Goal: Task Accomplishment & Management: Complete application form

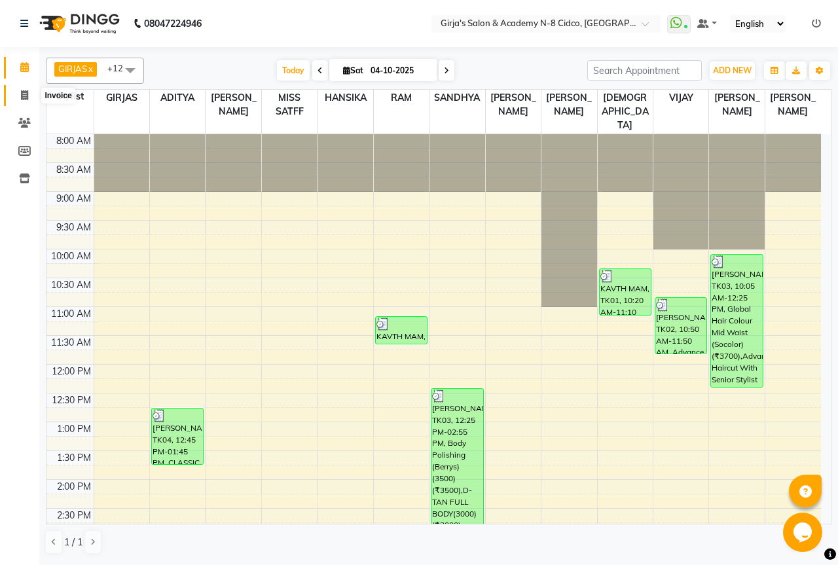
click at [20, 89] on span at bounding box center [24, 95] width 23 height 15
select select "66"
select select "service"
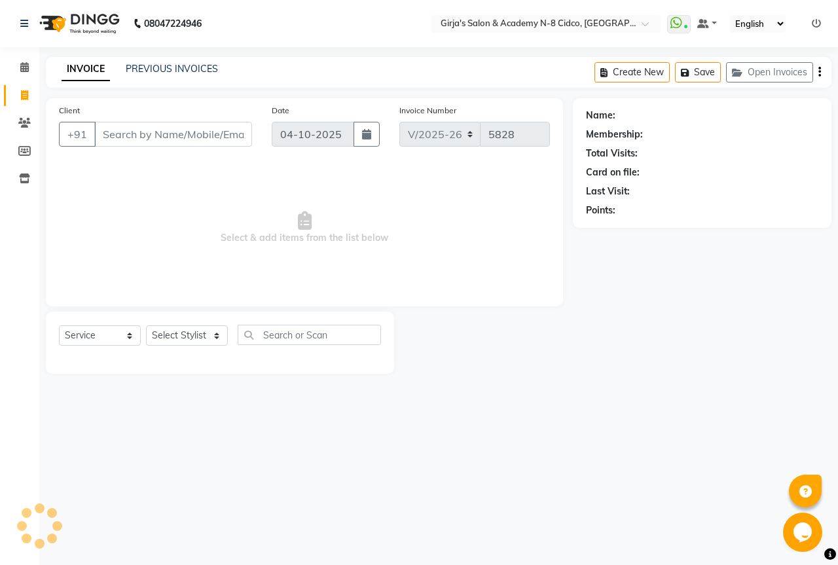
click at [133, 130] on input "Client" at bounding box center [173, 134] width 158 height 25
select select "66554"
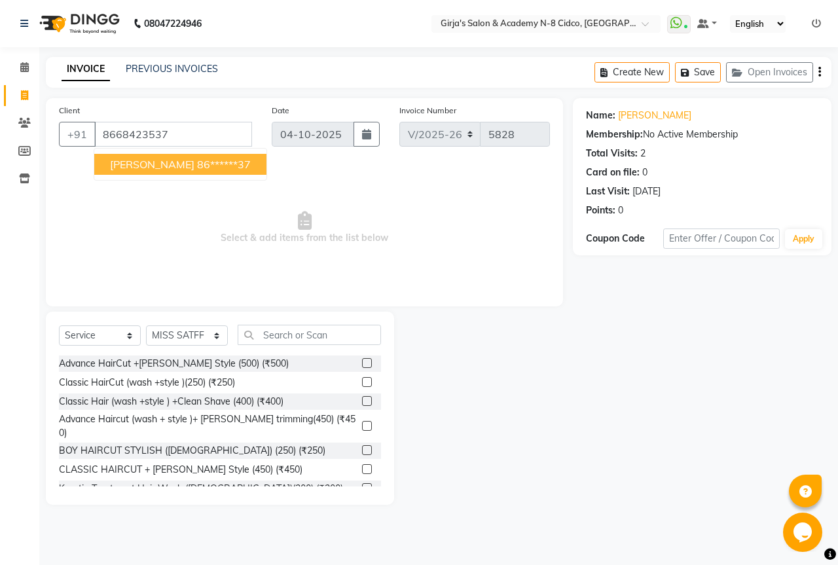
click at [158, 166] on span "MAYURI ZALTE" at bounding box center [152, 164] width 84 height 13
type input "86******37"
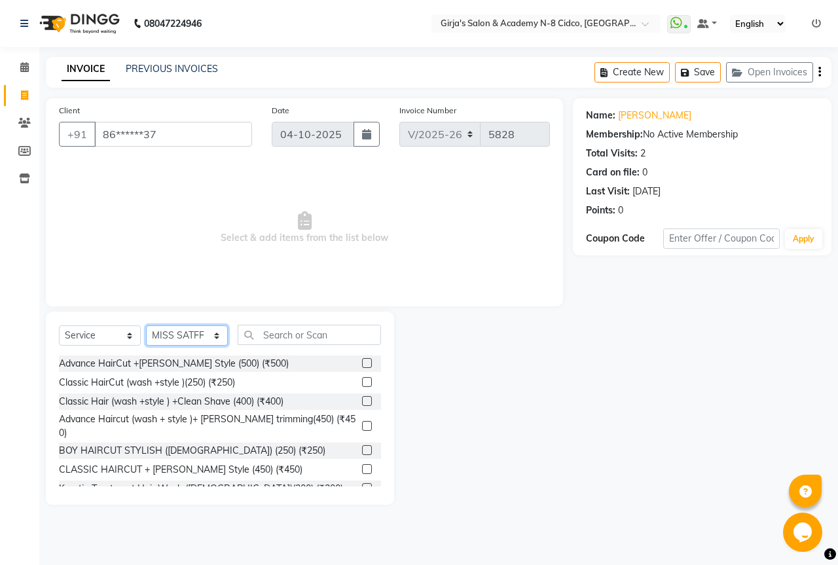
drag, startPoint x: 172, startPoint y: 339, endPoint x: 174, endPoint y: 326, distance: 12.7
click at [172, 339] on select "Select Stylist ADITYA [PERSON_NAME] BEAUTY M GIRJAS [PERSON_NAME] MISS [PERSON_…" at bounding box center [187, 335] width 82 height 20
select select "25488"
click at [146, 325] on select "Select Stylist ADITYA [PERSON_NAME] BEAUTY M GIRJAS [PERSON_NAME] MISS [PERSON_…" at bounding box center [187, 335] width 82 height 20
click at [314, 333] on input "text" at bounding box center [309, 335] width 143 height 20
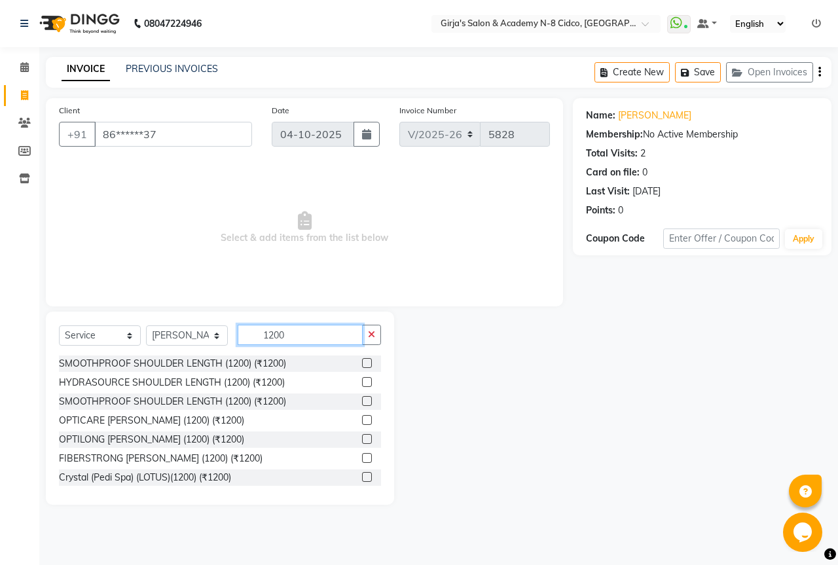
scroll to position [65, 0]
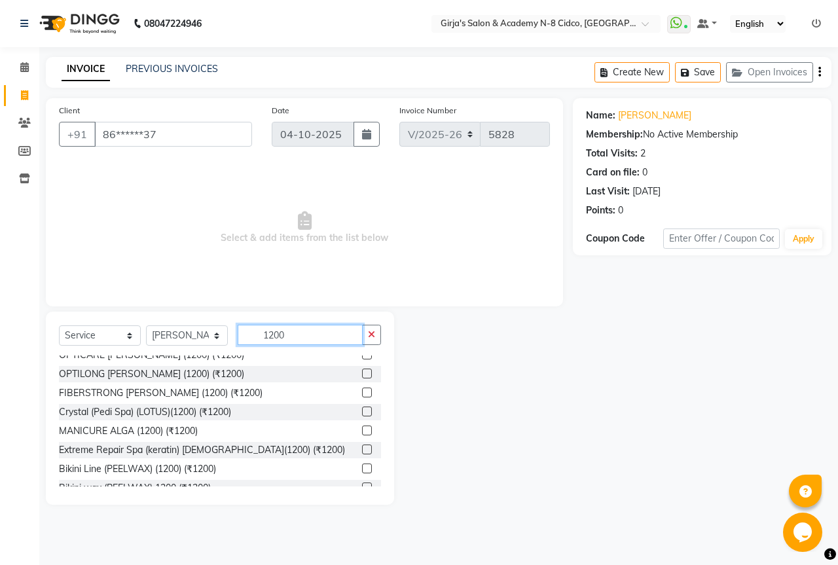
type input "1200"
click at [362, 428] on label at bounding box center [367, 431] width 10 height 10
click at [362, 428] on input "checkbox" at bounding box center [366, 431] width 9 height 9
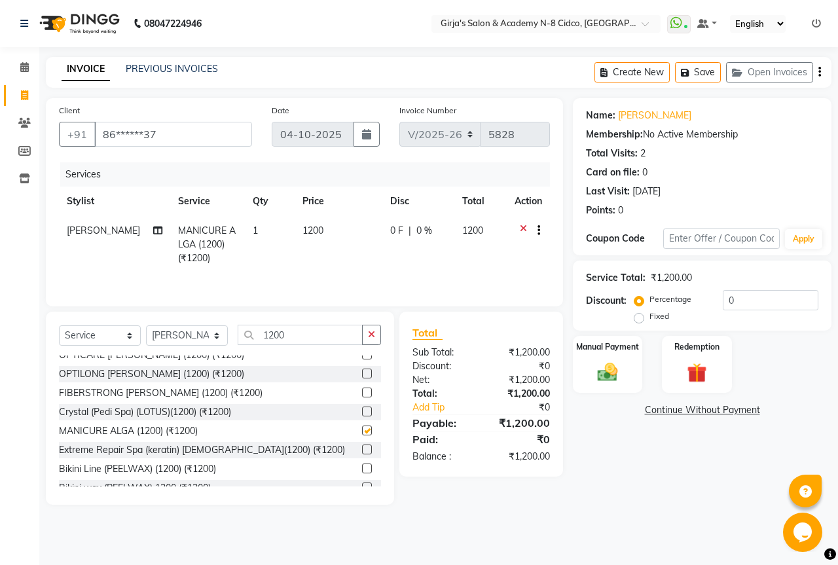
checkbox input "false"
click at [310, 333] on input "1200" at bounding box center [300, 335] width 125 height 20
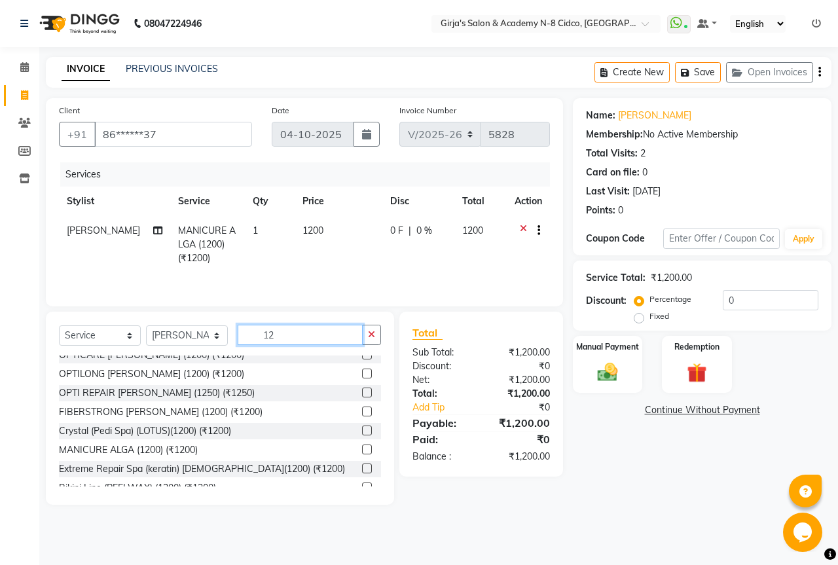
type input "1"
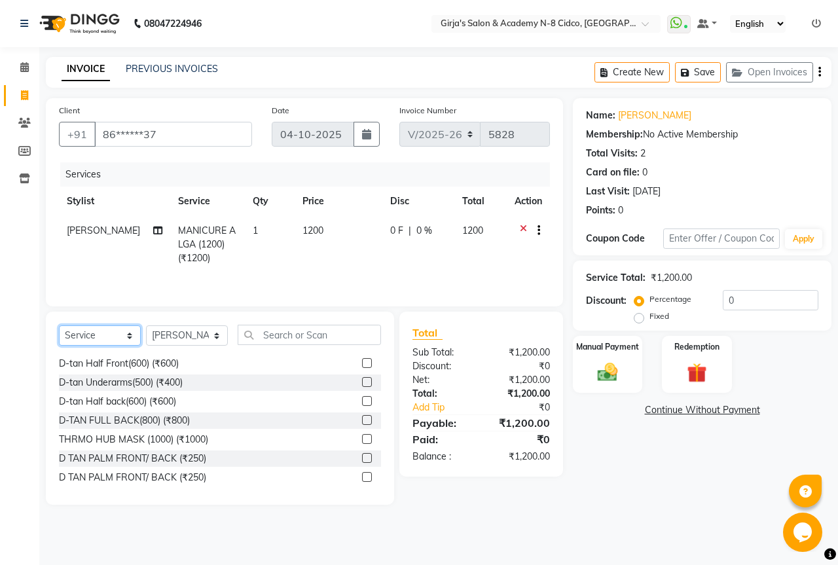
drag, startPoint x: 105, startPoint y: 329, endPoint x: 101, endPoint y: 339, distance: 11.2
click at [105, 329] on select "Select Service Product Membership Package Voucher Prepaid Gift Card" at bounding box center [100, 335] width 82 height 20
select select "product"
click at [59, 325] on select "Select Service Product Membership Package Voucher Prepaid Gift Card" at bounding box center [100, 335] width 82 height 20
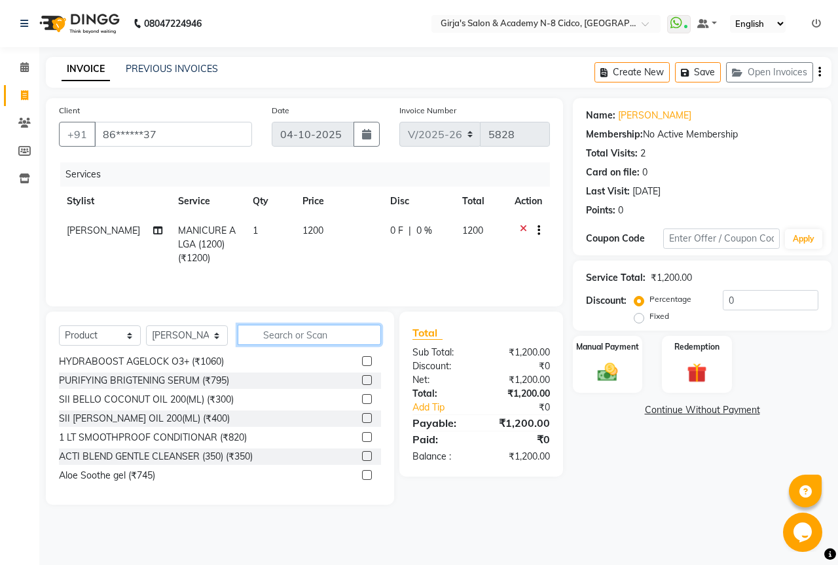
click at [263, 331] on input "text" at bounding box center [309, 335] width 143 height 20
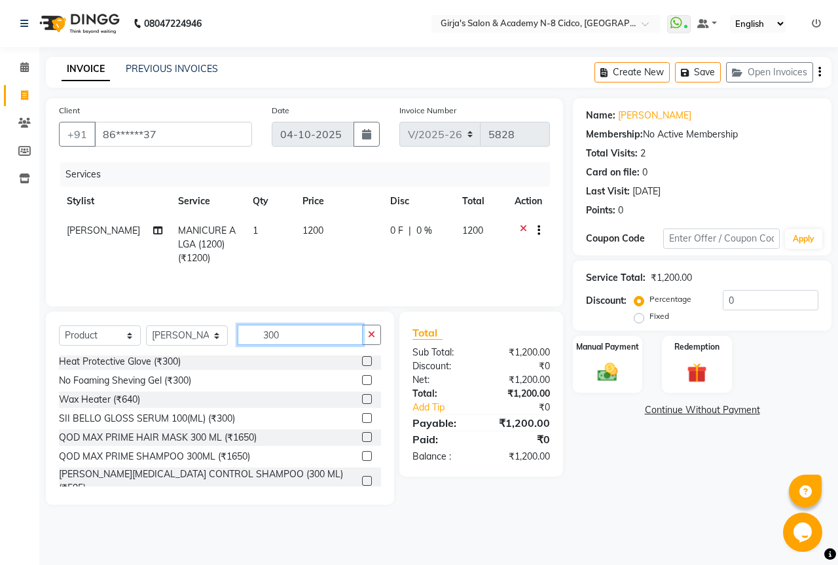
scroll to position [240, 0]
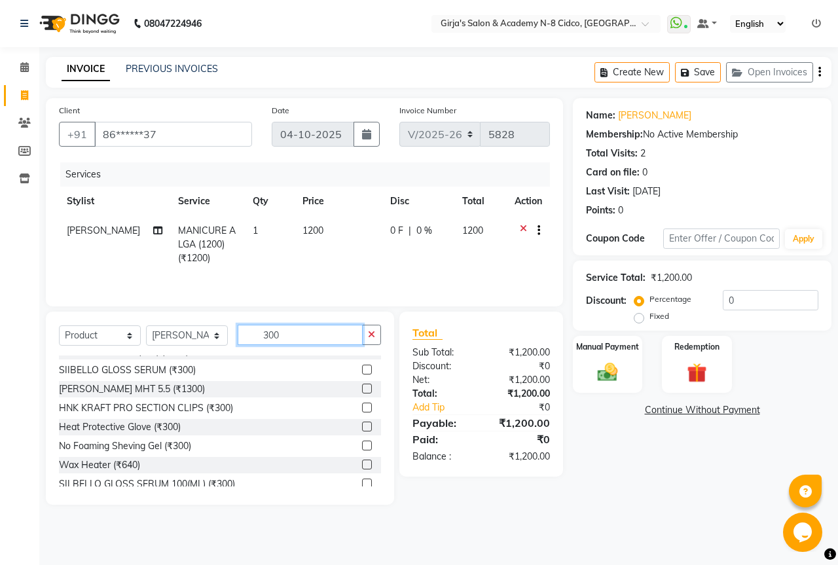
click at [333, 337] on input "300" at bounding box center [300, 335] width 125 height 20
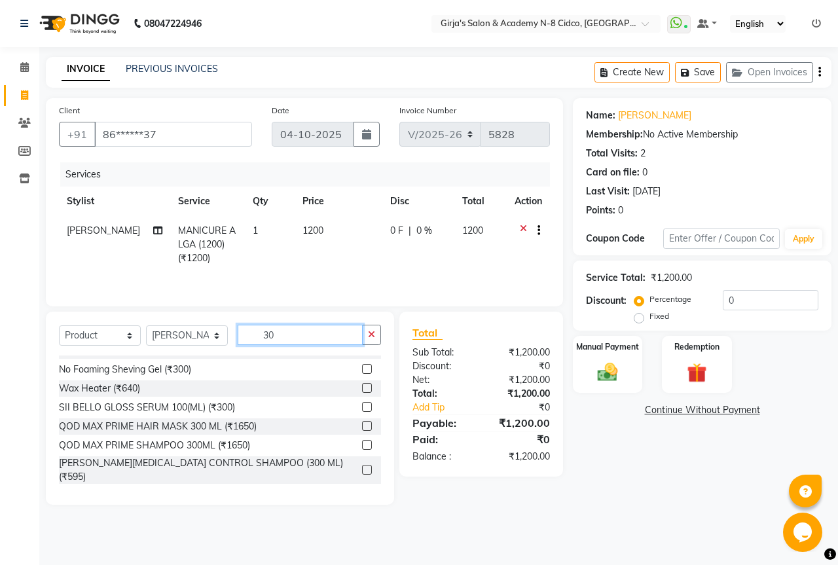
type input "3"
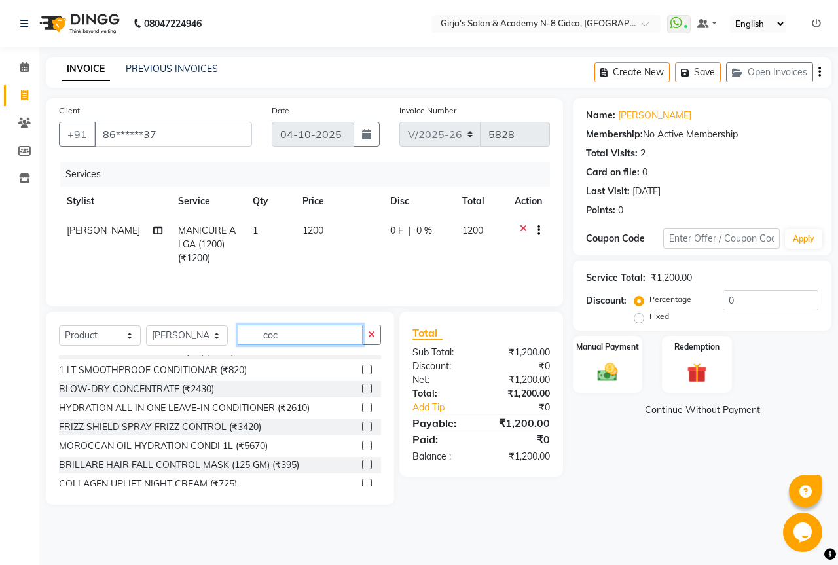
scroll to position [0, 0]
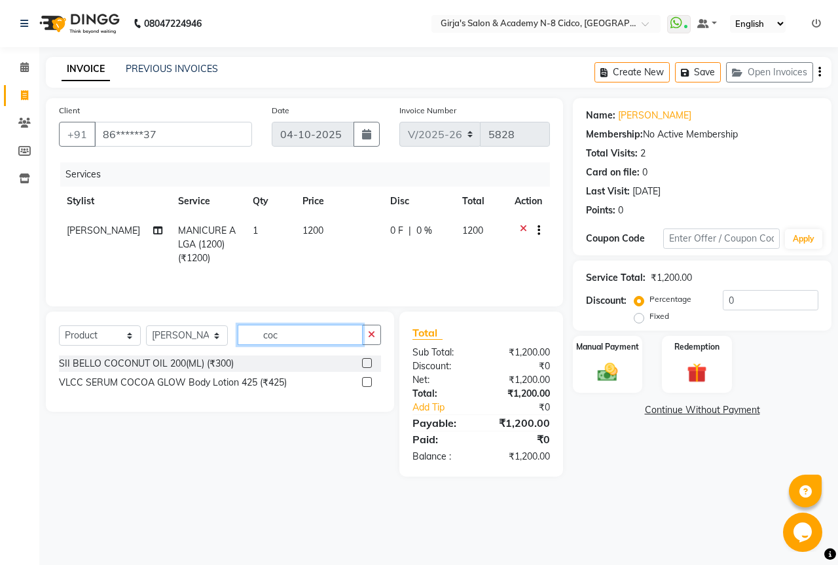
type input "coc"
click at [368, 362] on label at bounding box center [367, 363] width 10 height 10
click at [368, 362] on input "checkbox" at bounding box center [366, 363] width 9 height 9
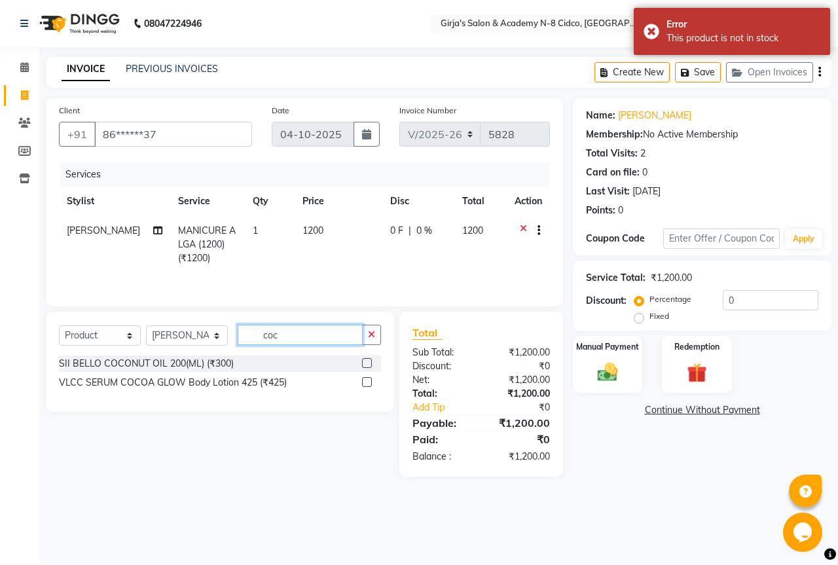
click at [320, 335] on input "coc" at bounding box center [300, 335] width 125 height 20
click at [365, 361] on label at bounding box center [367, 363] width 10 height 10
click at [365, 361] on input "checkbox" at bounding box center [366, 363] width 9 height 9
click at [365, 361] on label at bounding box center [367, 363] width 10 height 10
click at [365, 361] on input "checkbox" at bounding box center [366, 363] width 9 height 9
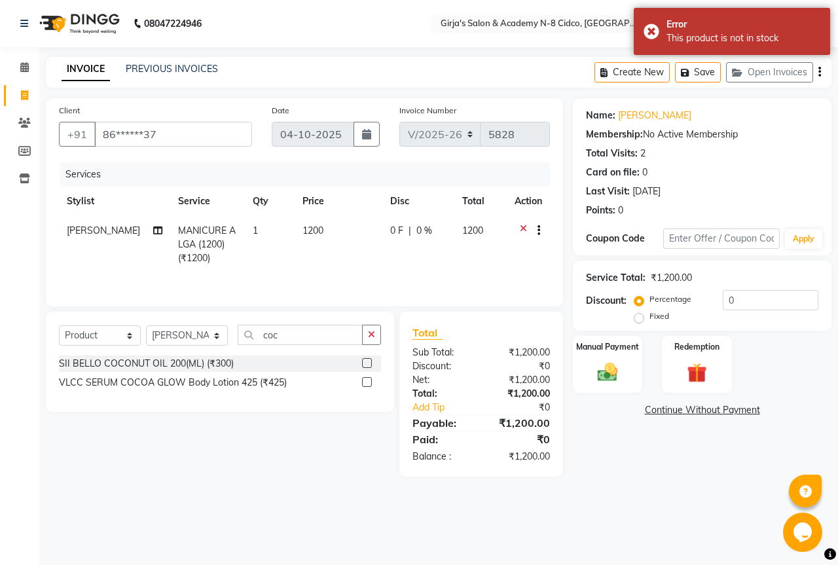
click at [365, 361] on label at bounding box center [367, 363] width 10 height 10
click at [365, 361] on input "checkbox" at bounding box center [366, 363] width 9 height 9
click at [365, 361] on label at bounding box center [367, 363] width 10 height 10
click at [365, 361] on input "checkbox" at bounding box center [366, 363] width 9 height 9
click at [365, 361] on label at bounding box center [367, 363] width 10 height 10
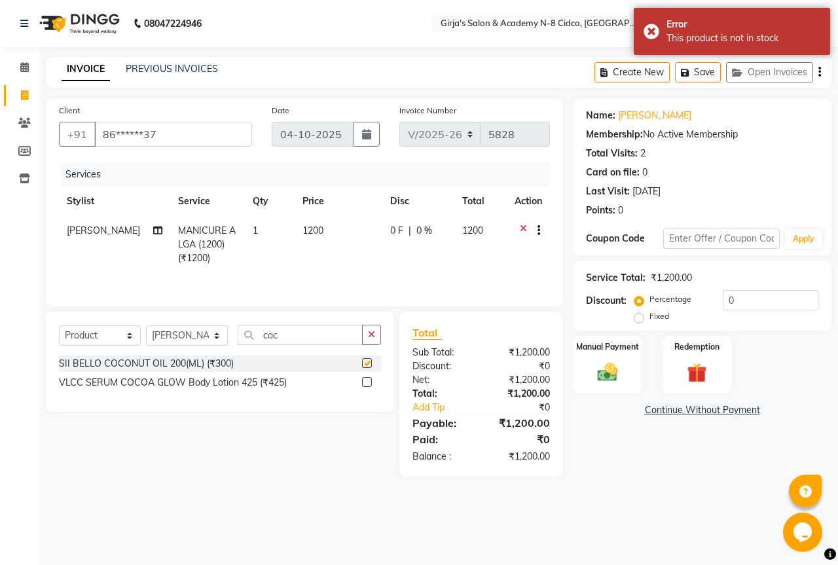
click at [365, 361] on input "checkbox" at bounding box center [366, 363] width 9 height 9
click at [365, 361] on label at bounding box center [367, 363] width 10 height 10
click at [365, 361] on input "checkbox" at bounding box center [366, 363] width 9 height 9
click at [365, 361] on label at bounding box center [367, 363] width 10 height 10
click at [365, 361] on input "checkbox" at bounding box center [366, 363] width 9 height 9
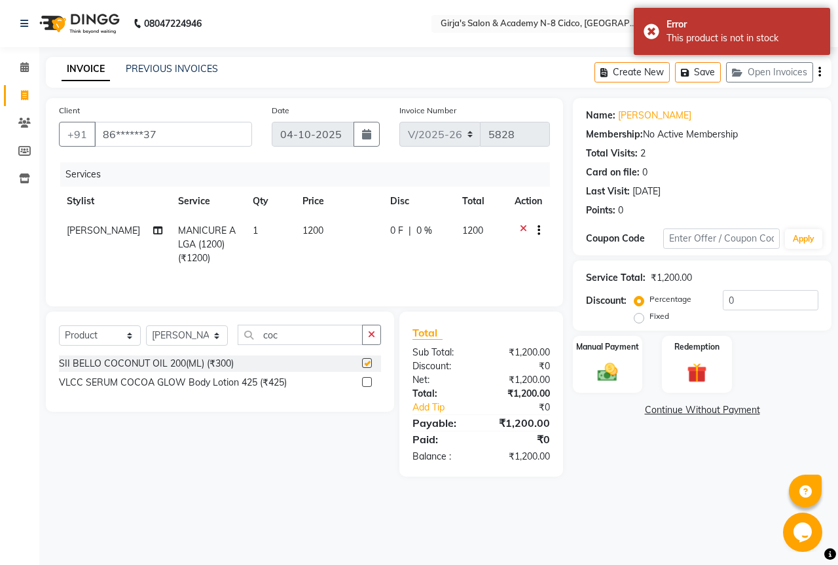
click at [365, 361] on label at bounding box center [367, 363] width 10 height 10
click at [365, 361] on input "checkbox" at bounding box center [366, 363] width 9 height 9
click at [365, 361] on label at bounding box center [367, 363] width 10 height 10
click at [365, 361] on input "checkbox" at bounding box center [366, 363] width 9 height 9
click at [365, 361] on label at bounding box center [367, 363] width 10 height 10
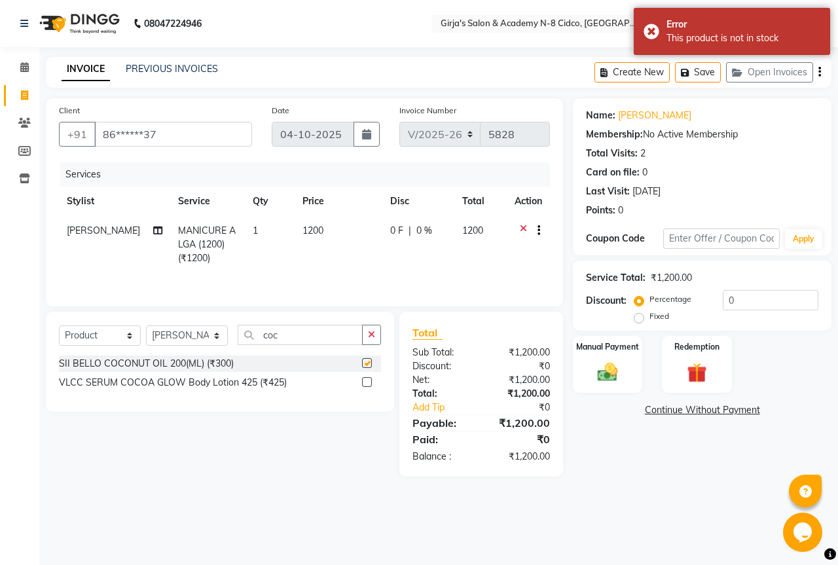
click at [365, 361] on input "checkbox" at bounding box center [366, 363] width 9 height 9
click at [365, 361] on label at bounding box center [367, 363] width 10 height 10
click at [365, 361] on input "checkbox" at bounding box center [366, 363] width 9 height 9
click at [365, 361] on label at bounding box center [367, 363] width 10 height 10
click at [365, 361] on input "checkbox" at bounding box center [366, 363] width 9 height 9
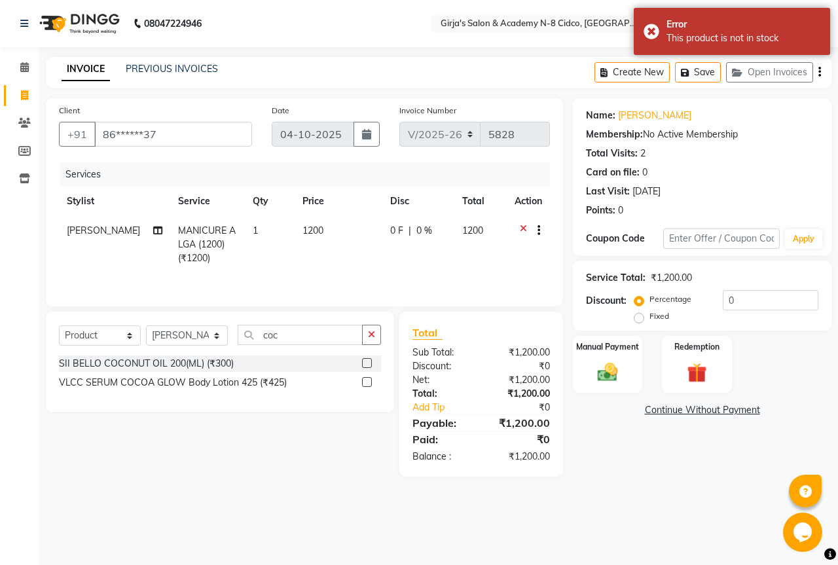
click at [365, 361] on label at bounding box center [367, 363] width 10 height 10
click at [365, 361] on input "checkbox" at bounding box center [366, 363] width 9 height 9
click at [365, 361] on label at bounding box center [367, 363] width 10 height 10
click at [365, 361] on input "checkbox" at bounding box center [366, 363] width 9 height 9
click at [365, 361] on label at bounding box center [367, 363] width 10 height 10
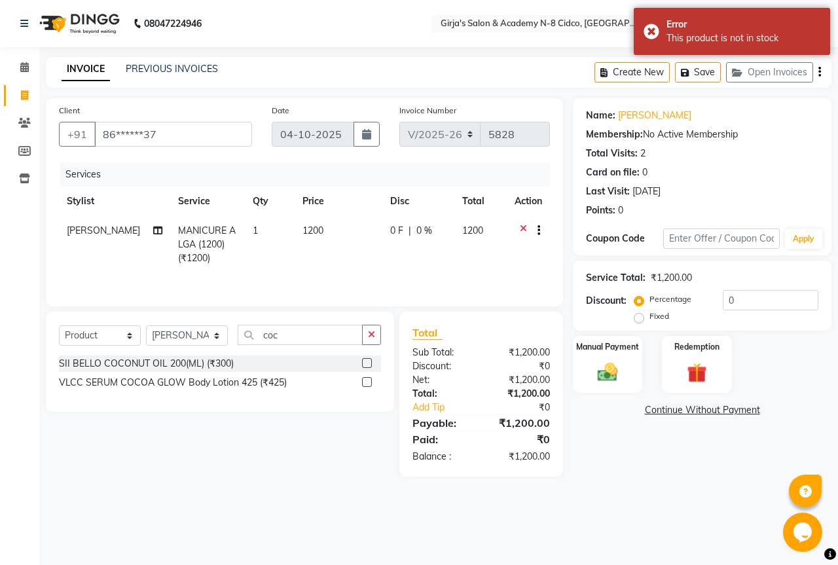
click at [365, 361] on input "checkbox" at bounding box center [366, 363] width 9 height 9
click at [365, 361] on label at bounding box center [367, 363] width 10 height 10
click at [365, 361] on input "checkbox" at bounding box center [366, 363] width 9 height 9
click at [365, 361] on label at bounding box center [367, 363] width 10 height 10
click at [365, 361] on input "checkbox" at bounding box center [366, 363] width 9 height 9
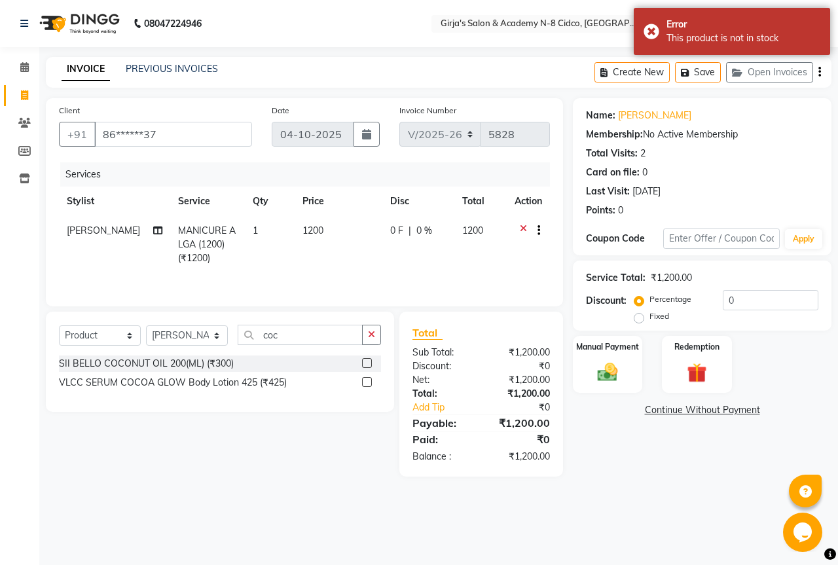
click at [365, 361] on label at bounding box center [367, 363] width 10 height 10
click at [365, 361] on input "checkbox" at bounding box center [366, 363] width 9 height 9
checkbox input "false"
click at [312, 331] on input "coc" at bounding box center [300, 335] width 125 height 20
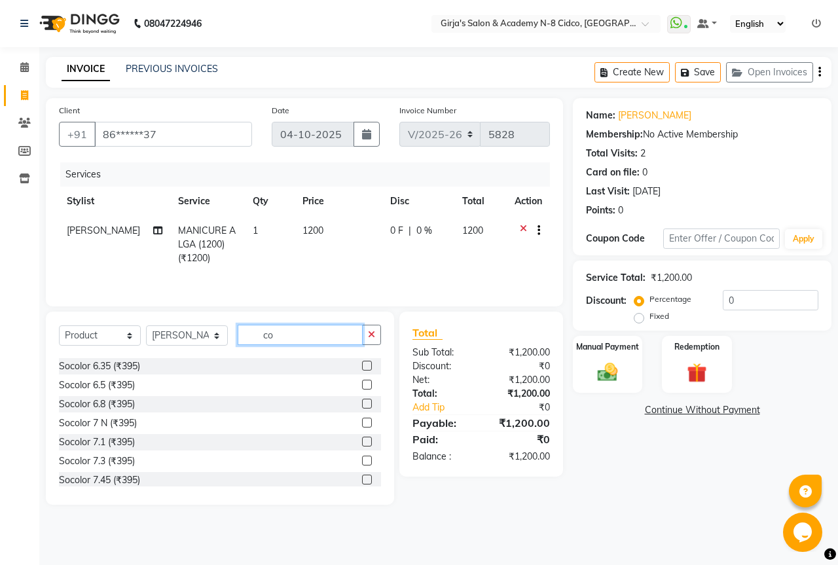
scroll to position [830, 0]
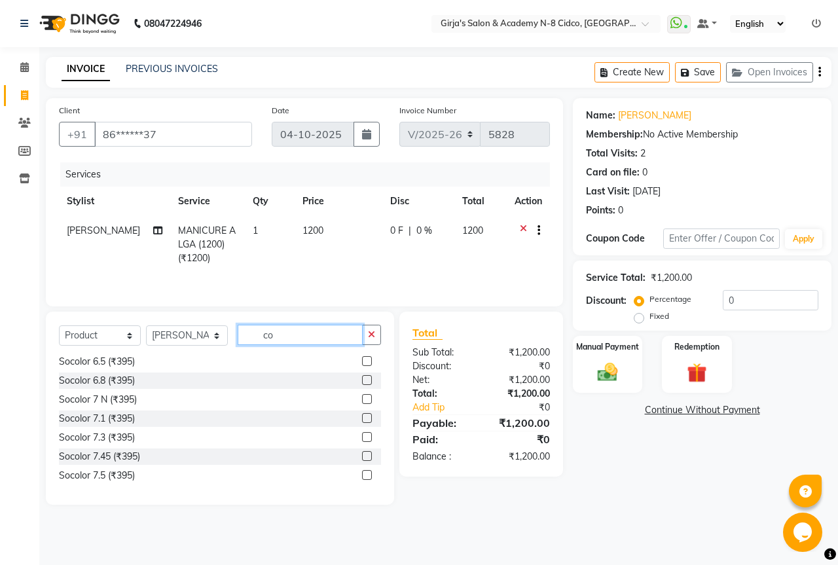
click at [292, 338] on input "co" at bounding box center [300, 335] width 125 height 20
type input "c"
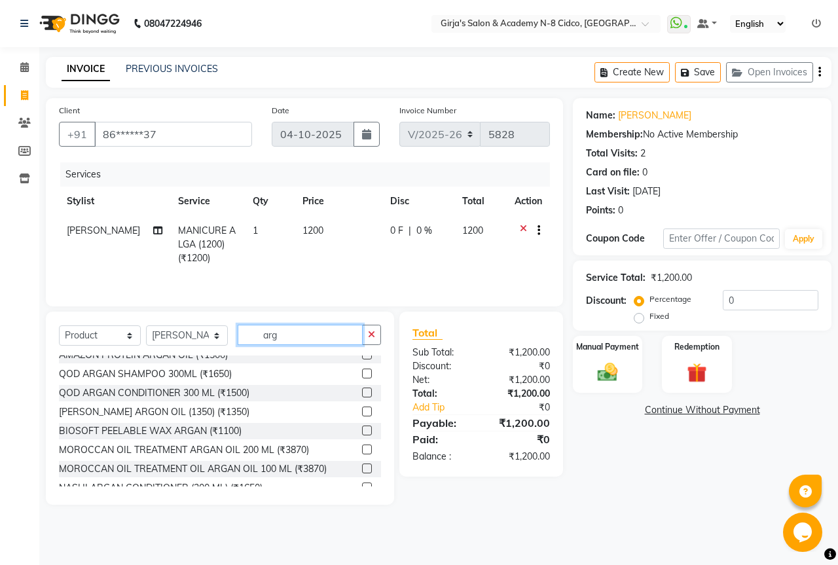
scroll to position [0, 0]
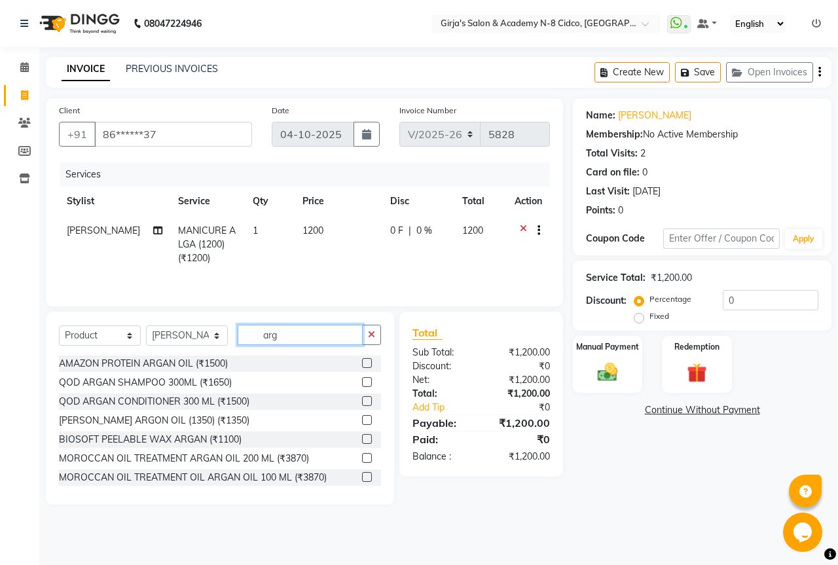
click at [293, 327] on input "arg" at bounding box center [300, 335] width 125 height 20
type input "a"
type input "400"
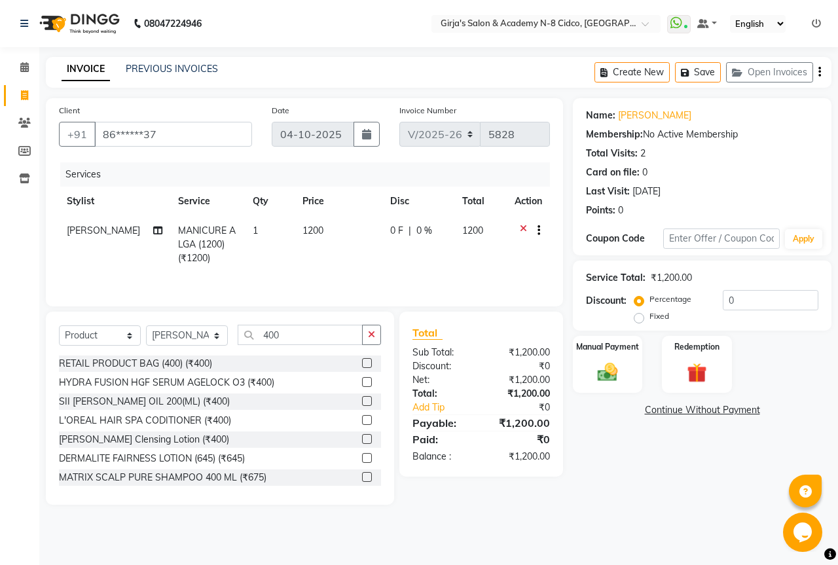
click at [362, 400] on label at bounding box center [367, 401] width 10 height 10
click at [362, 400] on input "checkbox" at bounding box center [366, 401] width 9 height 9
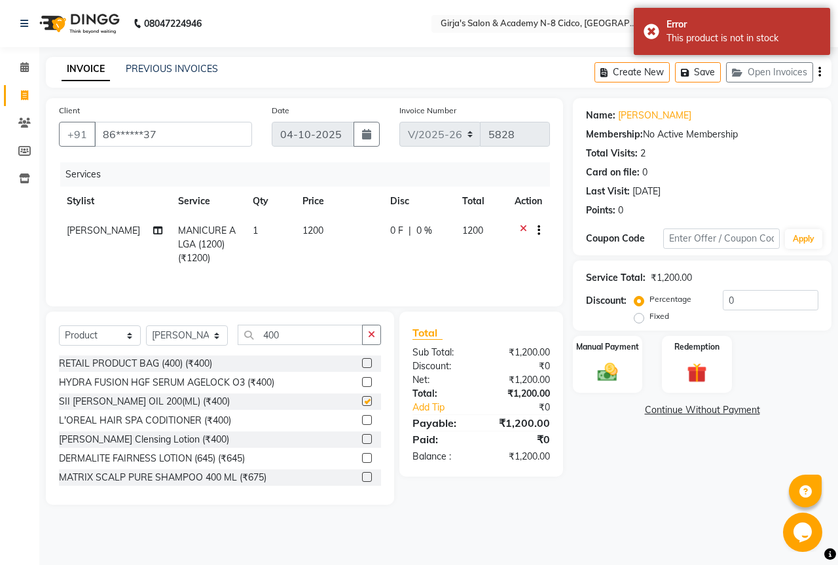
checkbox input "false"
click at [307, 331] on input "400" at bounding box center [300, 335] width 125 height 20
type input "4"
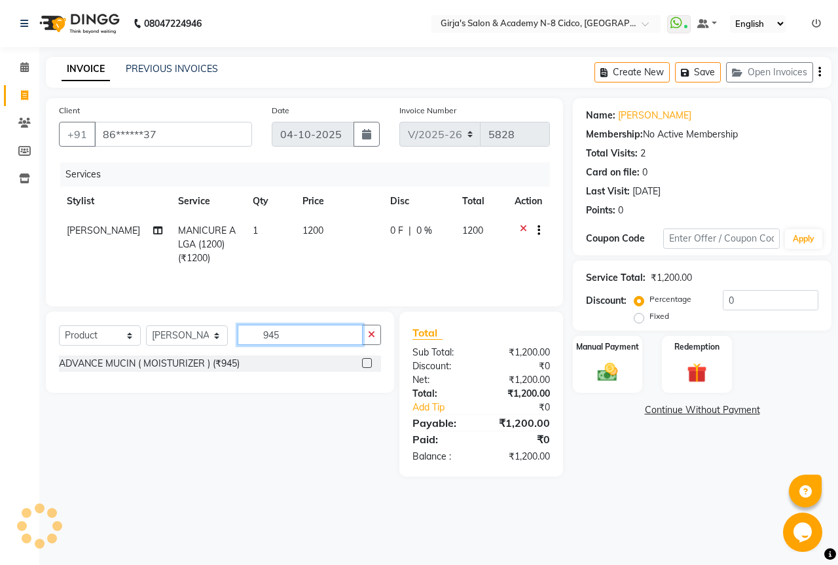
type input "945"
click at [368, 361] on label at bounding box center [367, 363] width 10 height 10
click at [368, 361] on input "checkbox" at bounding box center [366, 363] width 9 height 9
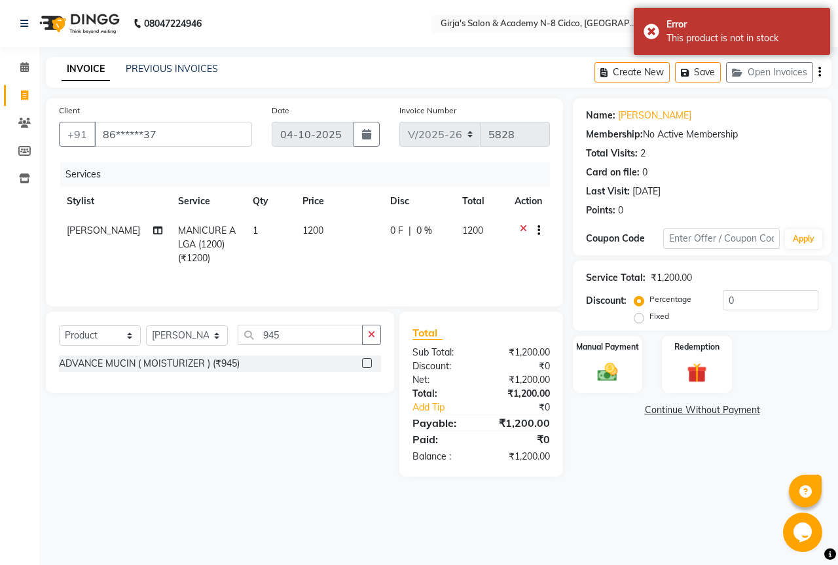
click at [368, 362] on label at bounding box center [367, 363] width 10 height 10
click at [368, 362] on input "checkbox" at bounding box center [366, 363] width 9 height 9
click at [367, 362] on label at bounding box center [367, 363] width 10 height 10
click at [367, 362] on input "checkbox" at bounding box center [366, 363] width 9 height 9
click at [367, 362] on label at bounding box center [367, 363] width 10 height 10
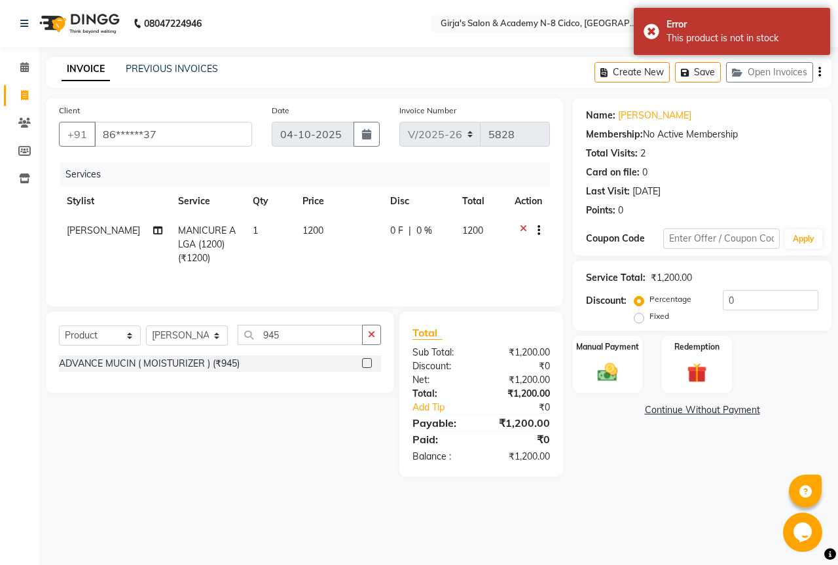
click at [367, 362] on input "checkbox" at bounding box center [366, 363] width 9 height 9
click at [367, 362] on label at bounding box center [367, 363] width 10 height 10
click at [367, 362] on input "checkbox" at bounding box center [366, 363] width 9 height 9
click at [367, 362] on label at bounding box center [367, 363] width 10 height 10
click at [367, 362] on input "checkbox" at bounding box center [366, 363] width 9 height 9
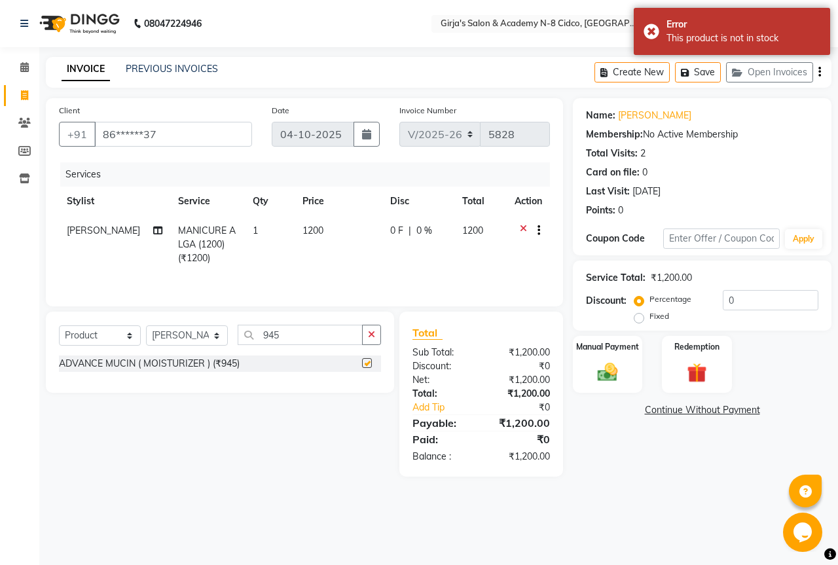
checkbox input "false"
click at [709, 25] on div "Error" at bounding box center [744, 25] width 154 height 14
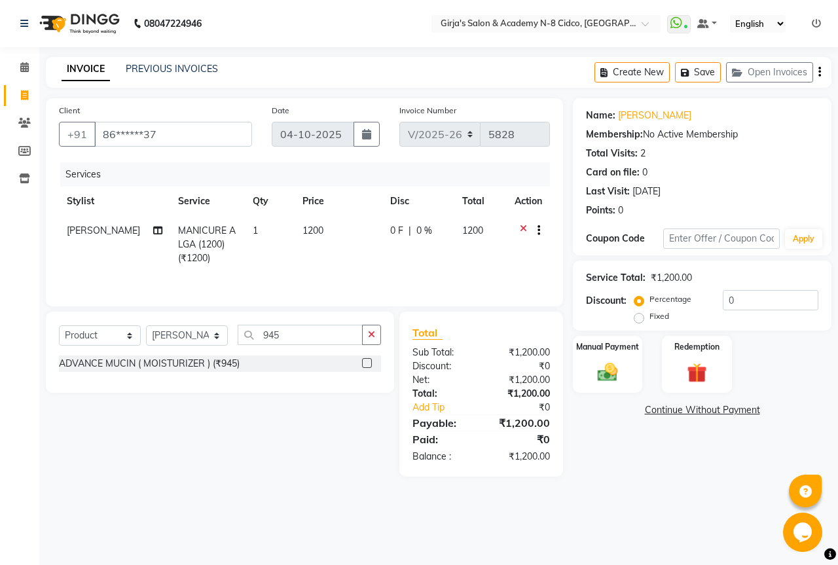
click at [709, 25] on div "Error" at bounding box center [744, 25] width 154 height 14
click at [602, 372] on img at bounding box center [608, 372] width 34 height 24
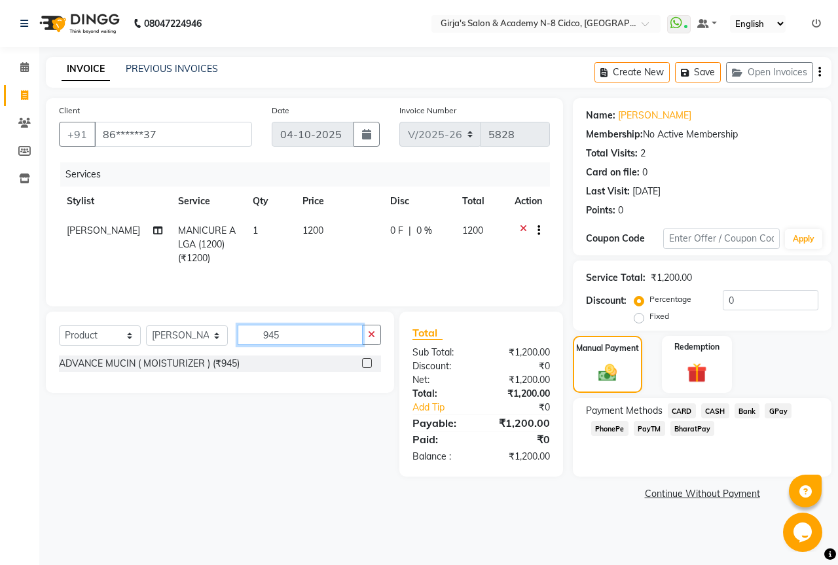
click at [306, 342] on input "945" at bounding box center [300, 335] width 125 height 20
type input "9"
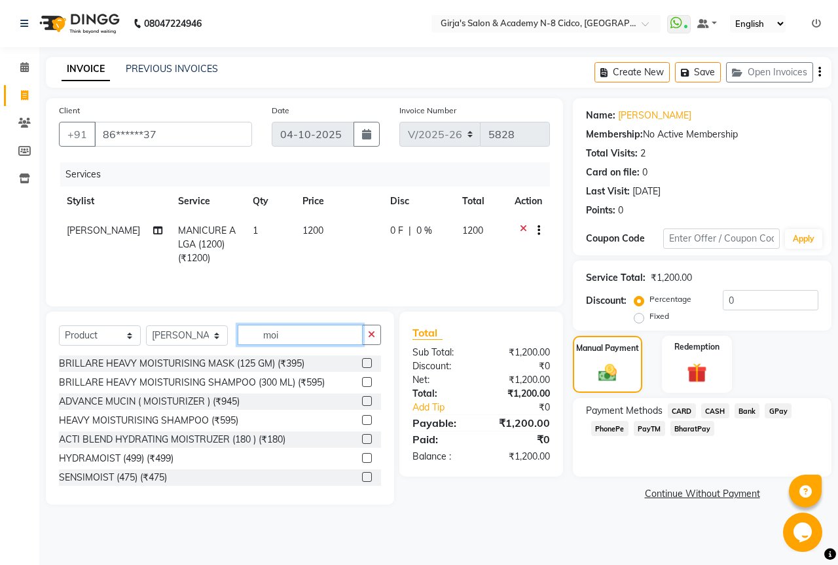
type input "moi"
click at [362, 398] on label at bounding box center [367, 401] width 10 height 10
click at [362, 398] on input "checkbox" at bounding box center [366, 401] width 9 height 9
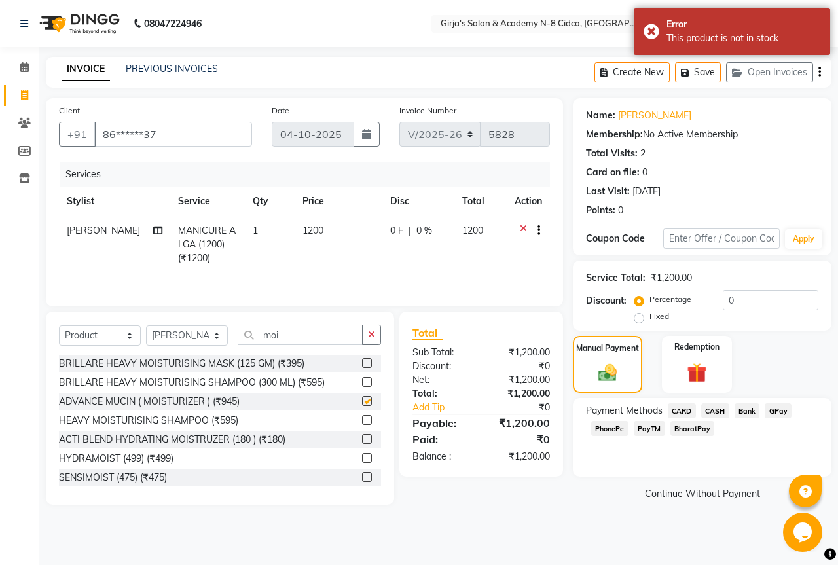
checkbox input "false"
click at [523, 228] on icon at bounding box center [523, 232] width 7 height 16
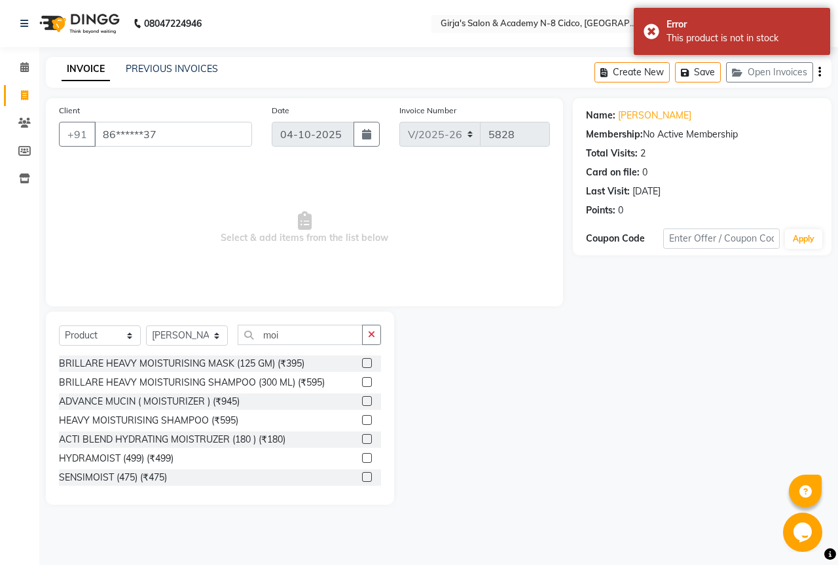
click at [26, 54] on li "Calendar" at bounding box center [19, 68] width 39 height 28
click at [22, 60] on link "Calendar" at bounding box center [19, 68] width 31 height 22
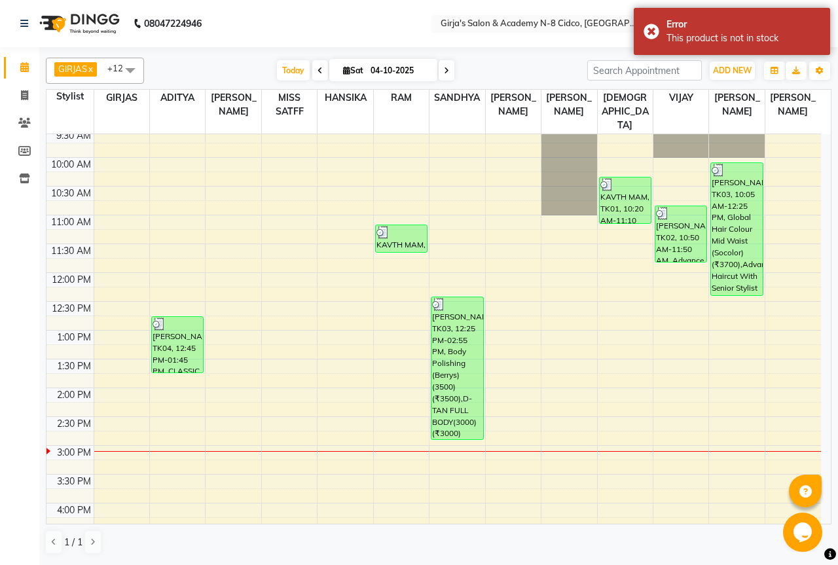
scroll to position [196, 0]
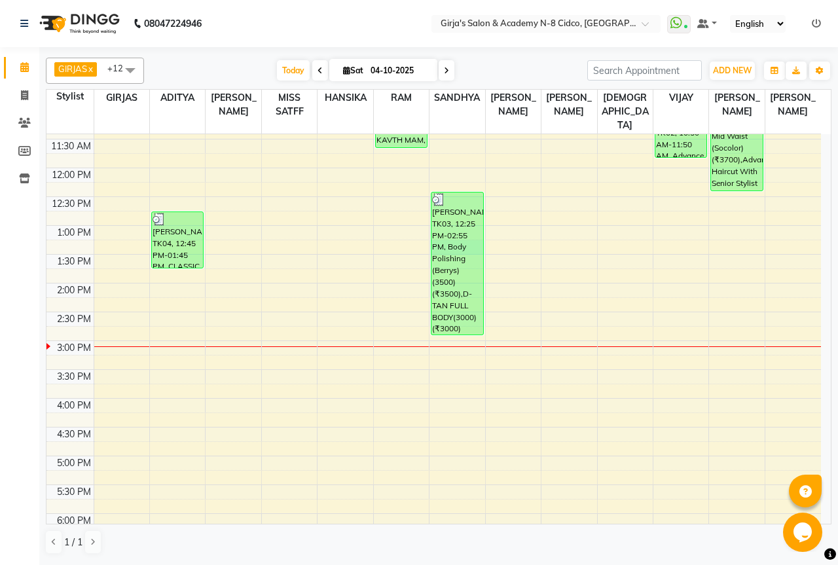
click at [430, 236] on div "8:00 AM 8:30 AM 9:00 AM 9:30 AM 10:00 AM 10:30 AM 11:00 AM 11:30 AM 12:00 PM 12…" at bounding box center [433, 370] width 775 height 864
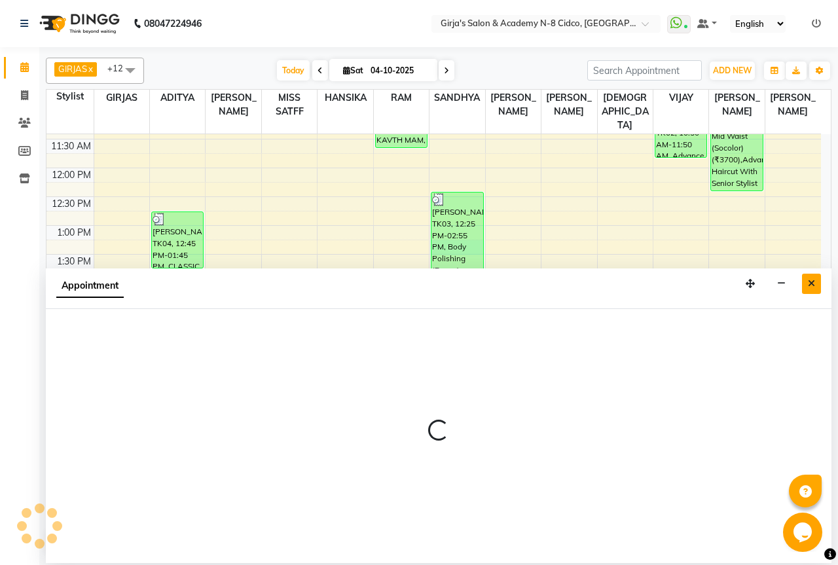
select select "65230"
select select "tentative"
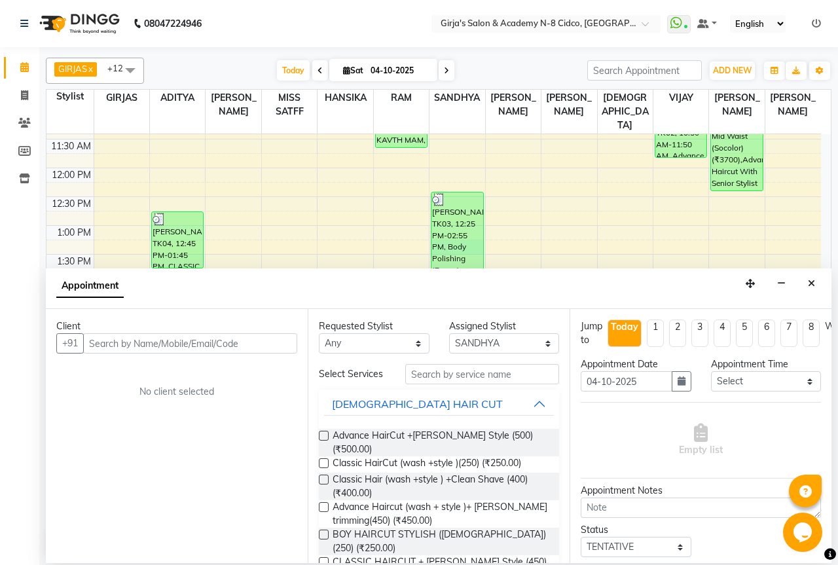
click at [813, 282] on icon "Close" at bounding box center [811, 283] width 7 height 9
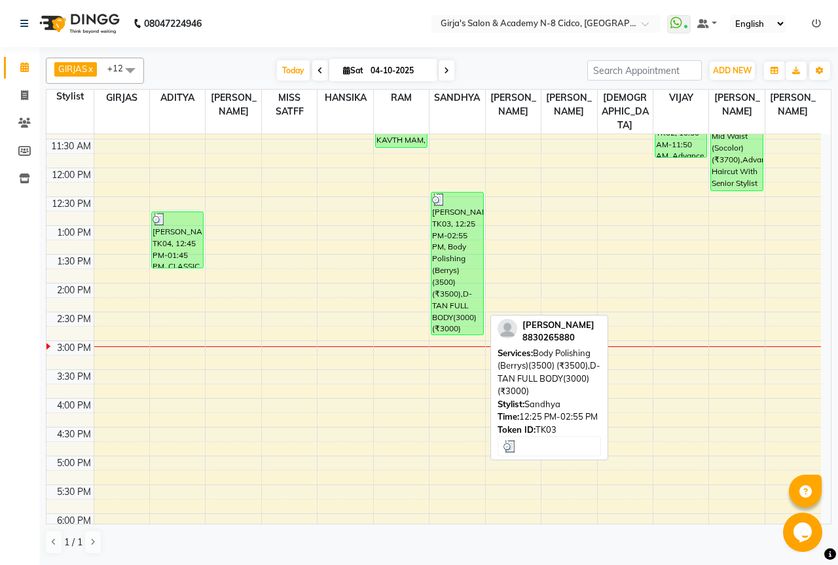
click at [471, 227] on div "[PERSON_NAME], TK03, 12:25 PM-02:55 PM, Body Polishing (Berrys)(3500) (₹3500),D…" at bounding box center [457, 264] width 51 height 142
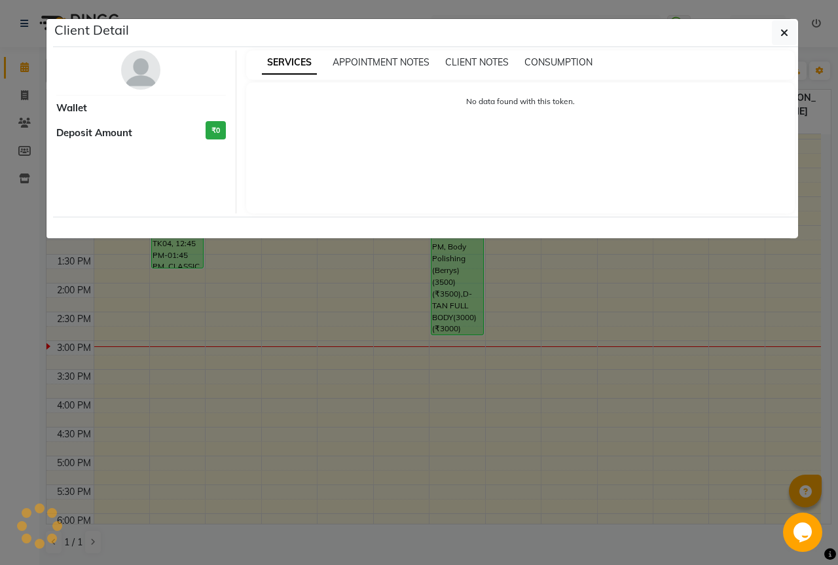
select select "3"
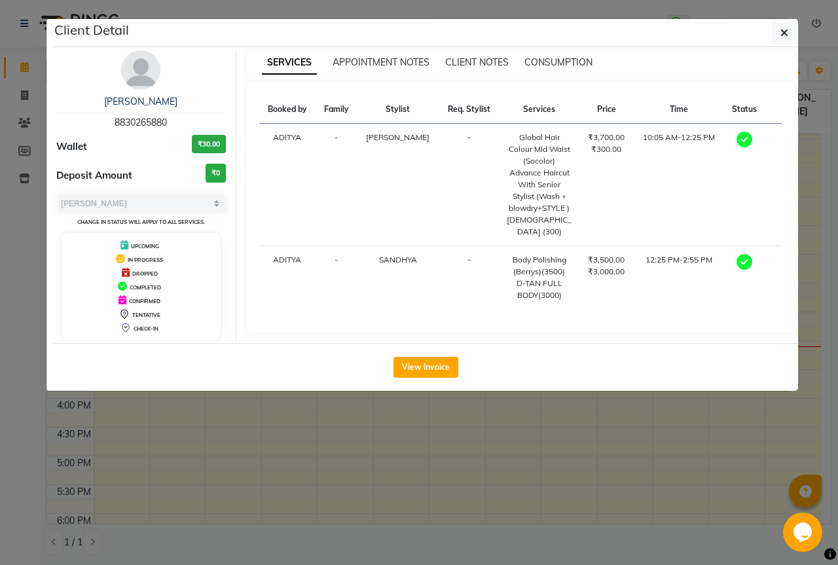
click at [409, 354] on div "View Invoice" at bounding box center [425, 367] width 745 height 48
click at [407, 366] on button "View Invoice" at bounding box center [426, 367] width 65 height 21
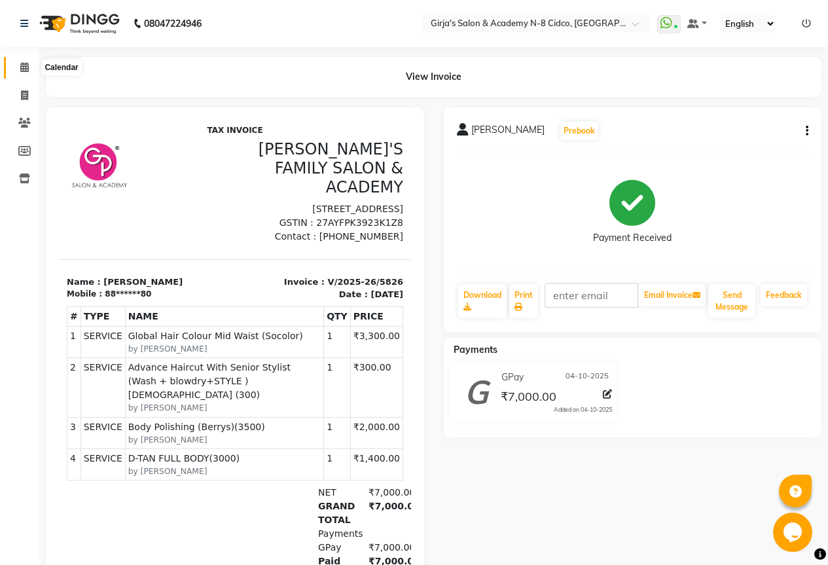
click at [26, 67] on icon at bounding box center [24, 67] width 9 height 10
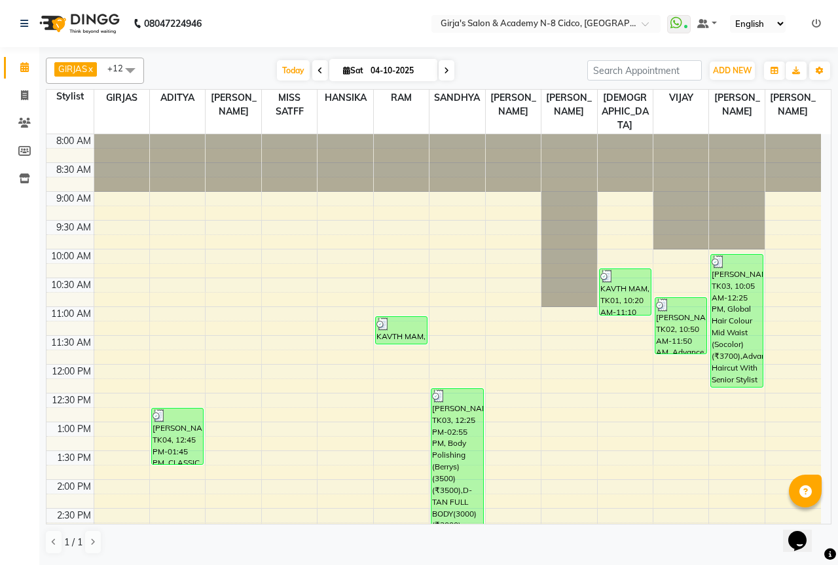
drag, startPoint x: 388, startPoint y: 581, endPoint x: 335, endPoint y: 591, distance: 53.9
drag, startPoint x: 335, startPoint y: 591, endPoint x: 737, endPoint y: 292, distance: 500.8
click at [737, 292] on div "[PERSON_NAME], TK03, 10:05 AM-12:25 PM, Global Hair Colour Mid Waist (Socolor) …" at bounding box center [736, 321] width 51 height 132
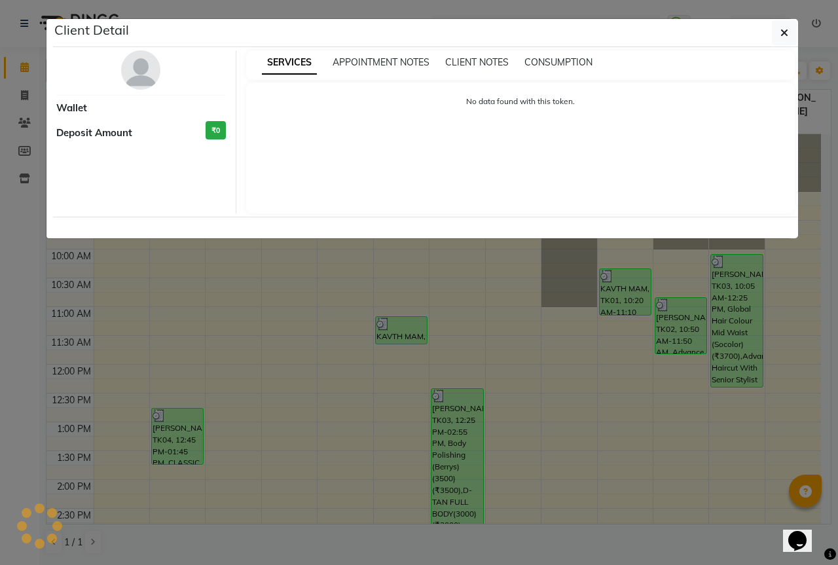
select select "3"
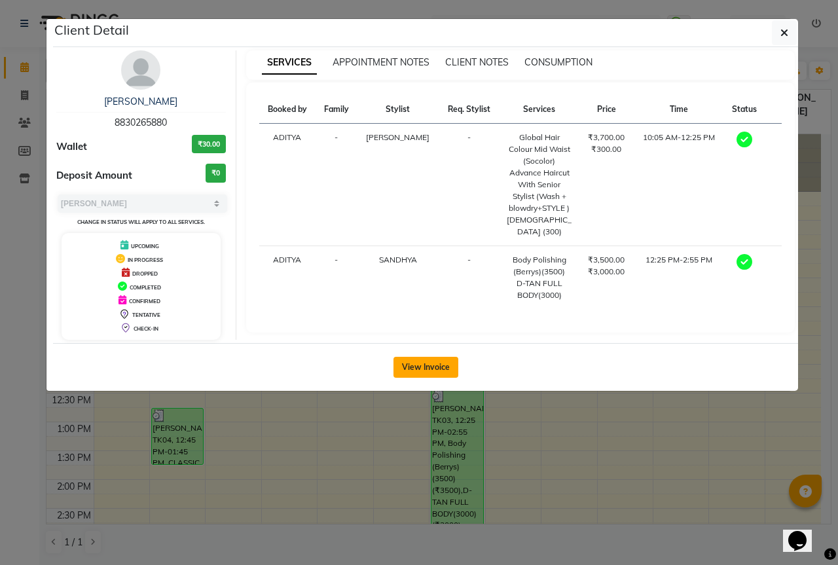
click at [420, 365] on button "View Invoice" at bounding box center [426, 367] width 65 height 21
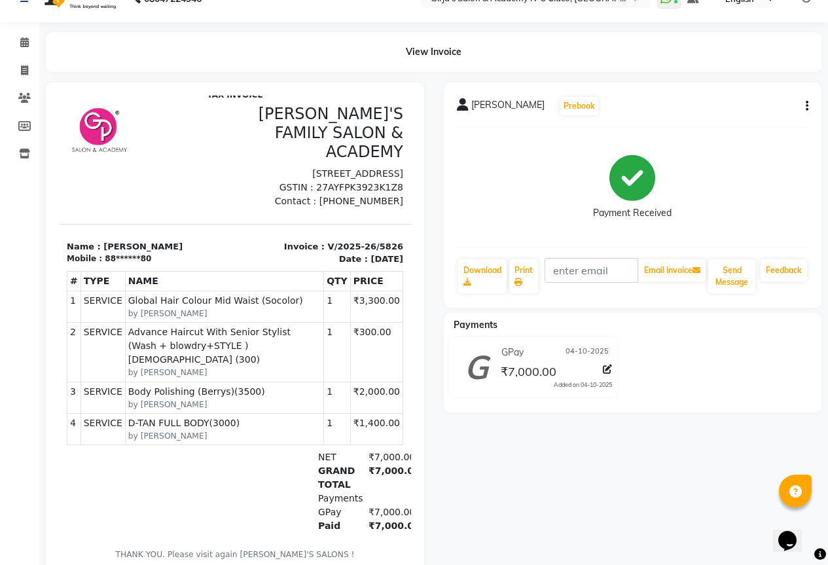
scroll to position [2, 0]
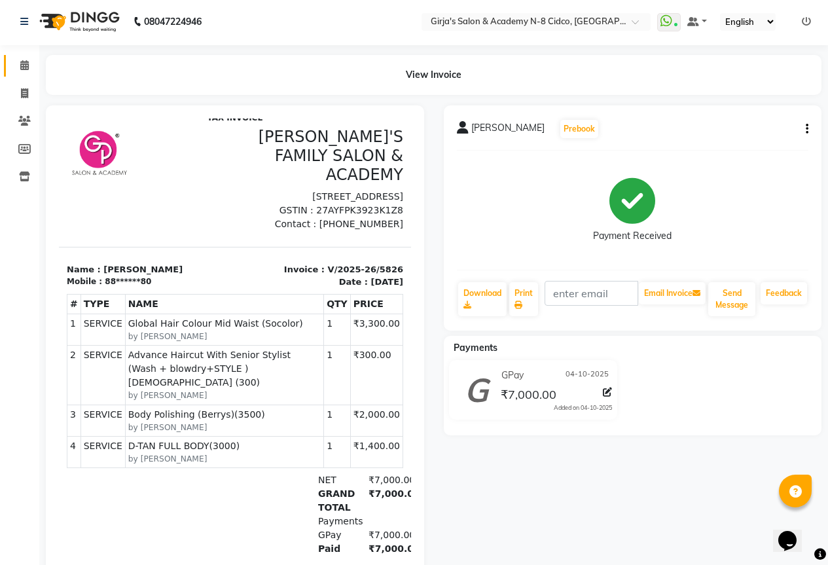
click at [26, 59] on span at bounding box center [24, 65] width 23 height 15
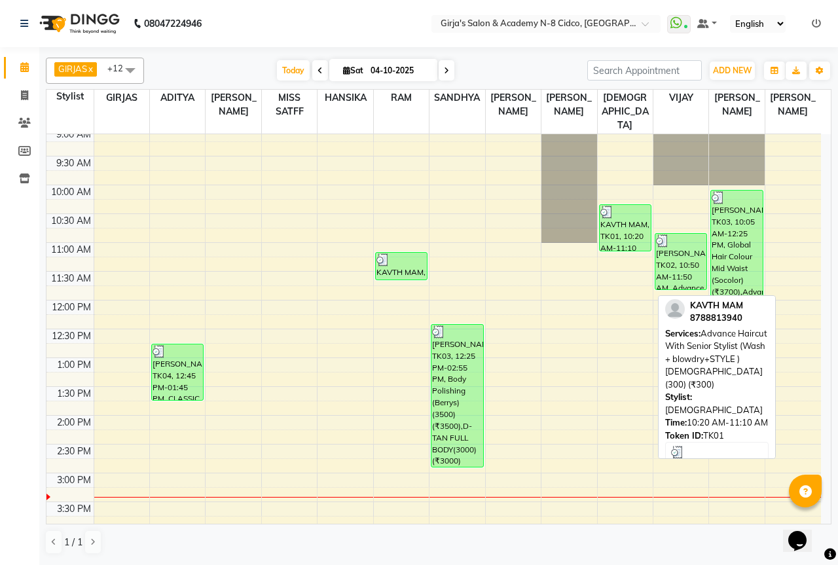
scroll to position [65, 0]
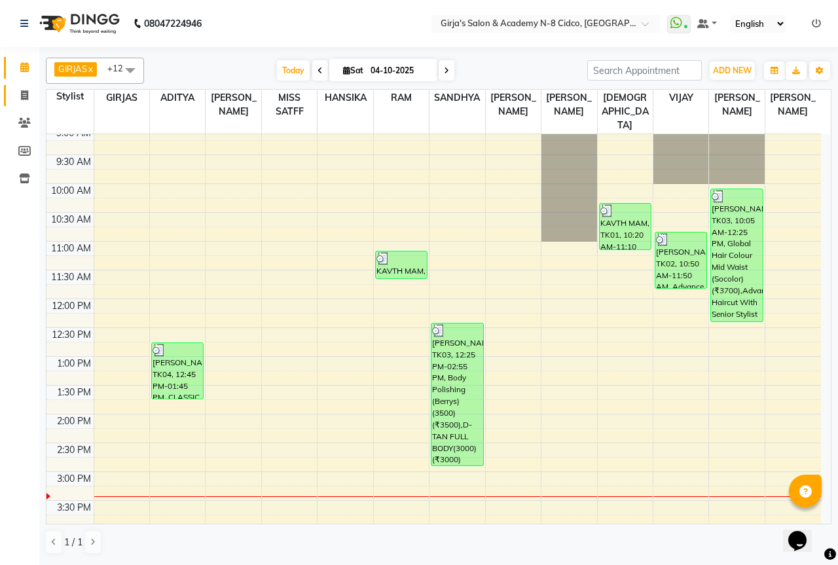
click at [6, 96] on link "Invoice" at bounding box center [19, 96] width 31 height 22
select select "service"
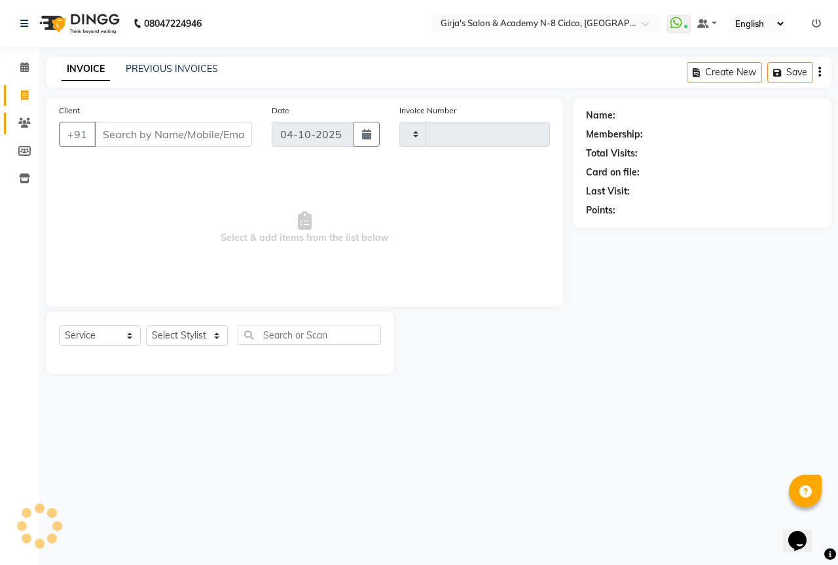
type input "5828"
select select "66"
click at [174, 347] on div "Select Service Product Membership Package Voucher Prepaid Gift Card Select Styl…" at bounding box center [220, 340] width 322 height 31
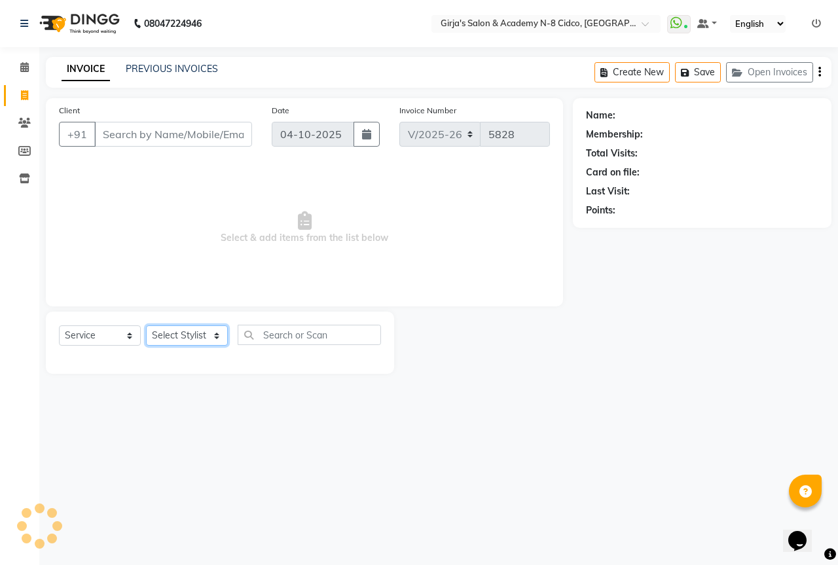
click at [187, 328] on select "Select Stylist" at bounding box center [187, 335] width 82 height 20
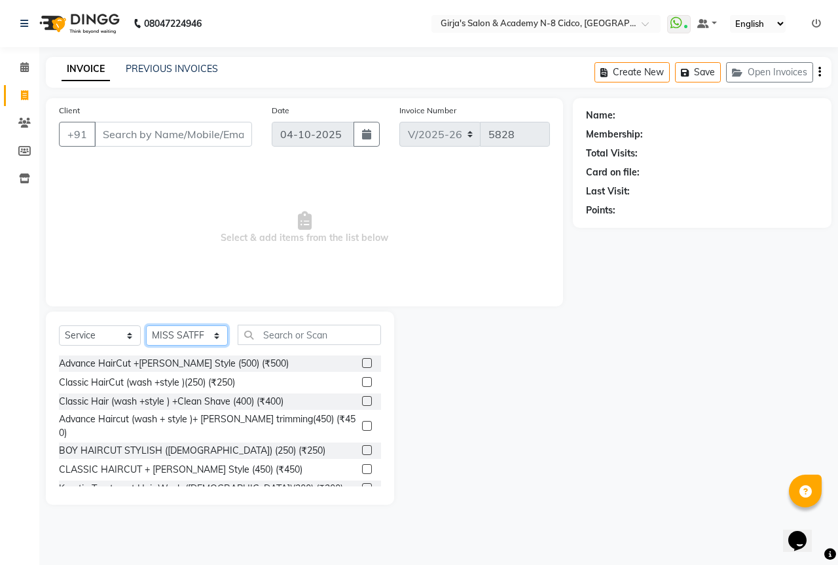
select select "27236"
click at [146, 325] on select "Select Stylist ADITYA [PERSON_NAME] BEAUTY M GIRJAS [PERSON_NAME] MISS [PERSON_…" at bounding box center [187, 335] width 82 height 20
click at [91, 342] on select "Select Service Product Membership Package Voucher Prepaid Gift Card" at bounding box center [100, 335] width 82 height 20
select select "product"
click at [59, 325] on select "Select Service Product Membership Package Voucher Prepaid Gift Card" at bounding box center [100, 335] width 82 height 20
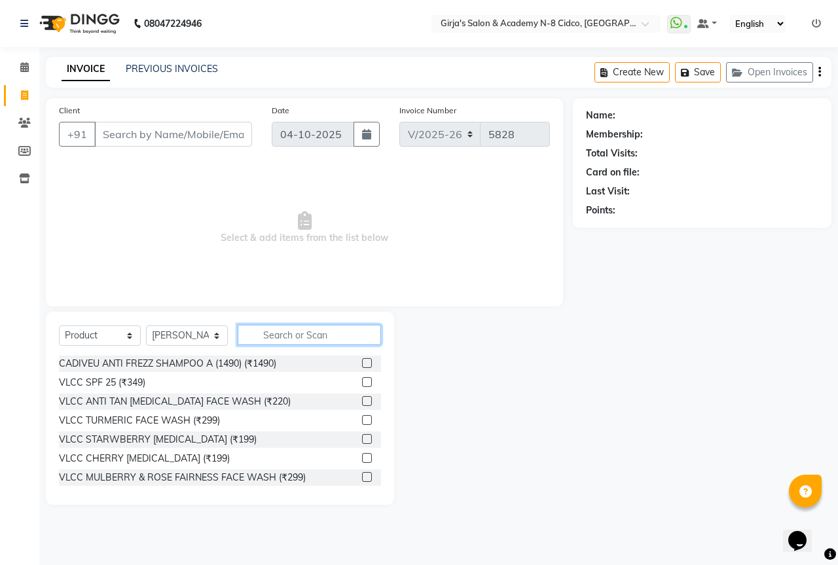
click at [352, 338] on input "text" at bounding box center [309, 335] width 143 height 20
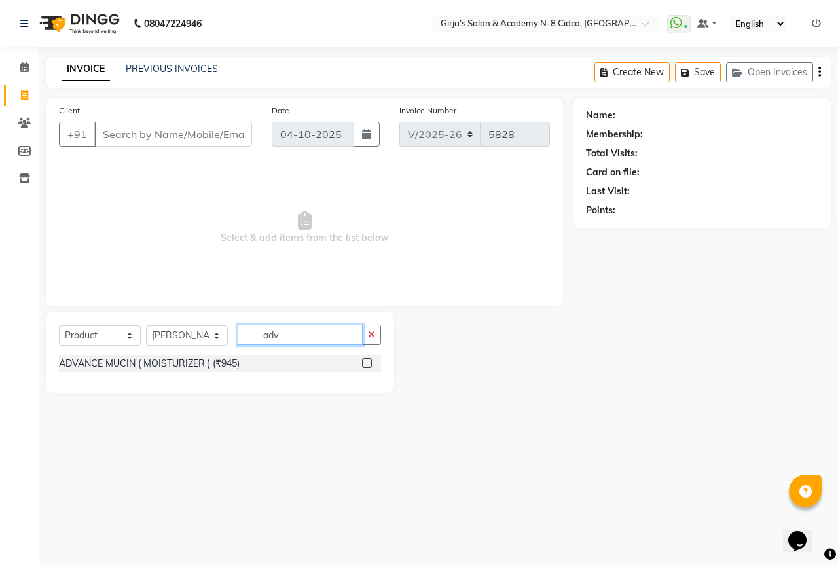
type input "adv"
click at [369, 367] on label at bounding box center [367, 363] width 10 height 10
click at [369, 367] on input "checkbox" at bounding box center [366, 363] width 9 height 9
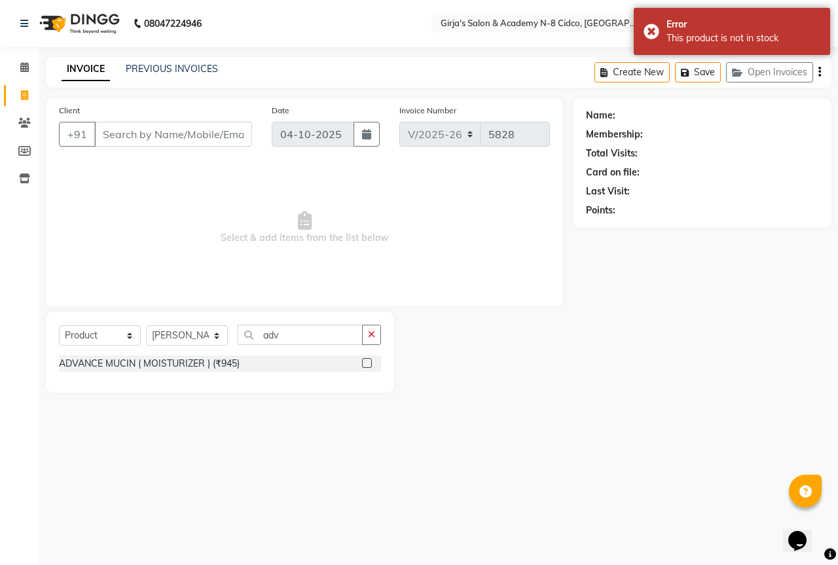
click at [369, 367] on label at bounding box center [367, 363] width 10 height 10
click at [369, 367] on input "checkbox" at bounding box center [366, 363] width 9 height 9
checkbox input "false"
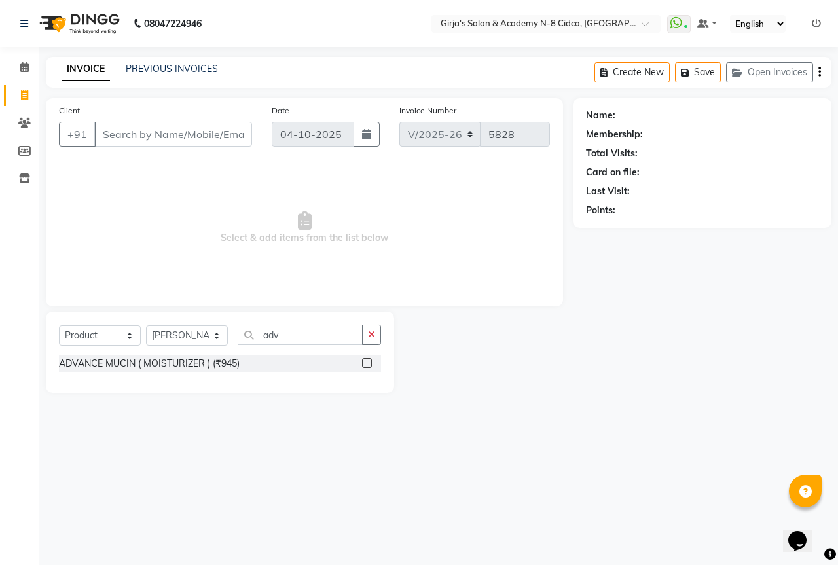
click at [811, 26] on ul "WhatsApp Status ✕ Status: Connected Most Recent Message: [DATE] 01:44 PM Recent…" at bounding box center [747, 24] width 160 height 18
click at [812, 26] on ul "WhatsApp Status ✕ Status: Connected Most Recent Message: [DATE] 01:44 PM Recent…" at bounding box center [747, 24] width 160 height 18
click at [813, 26] on icon at bounding box center [816, 23] width 9 height 9
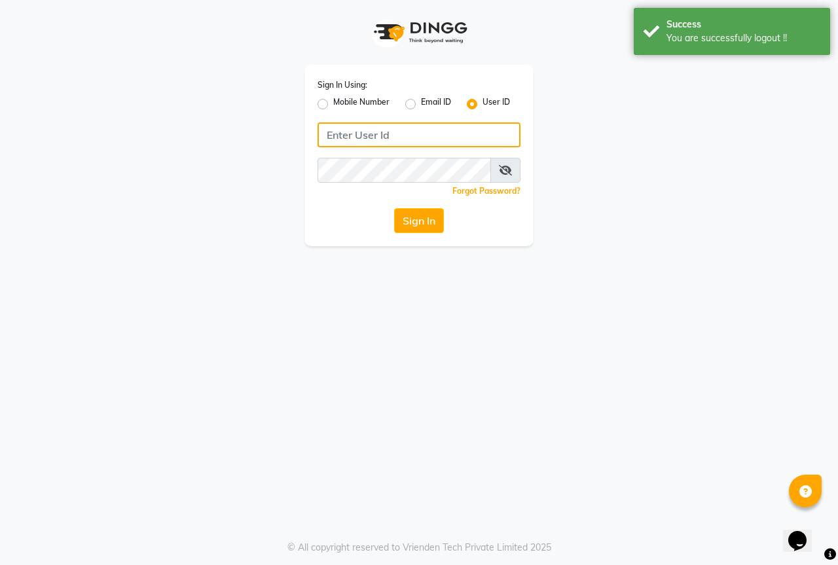
type input "8767730198"
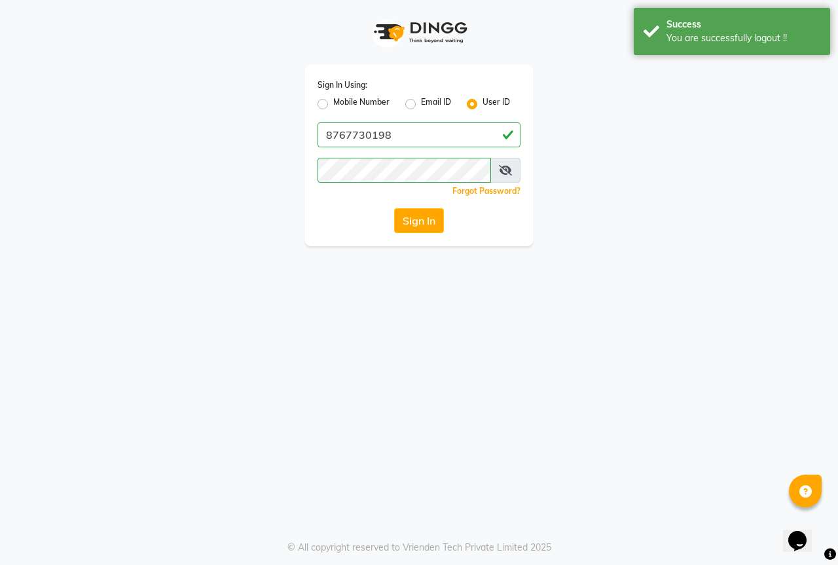
click at [368, 104] on label "Mobile Number" at bounding box center [361, 104] width 56 height 16
click at [342, 104] on input "Mobile Number" at bounding box center [337, 100] width 9 height 9
radio input "true"
radio input "false"
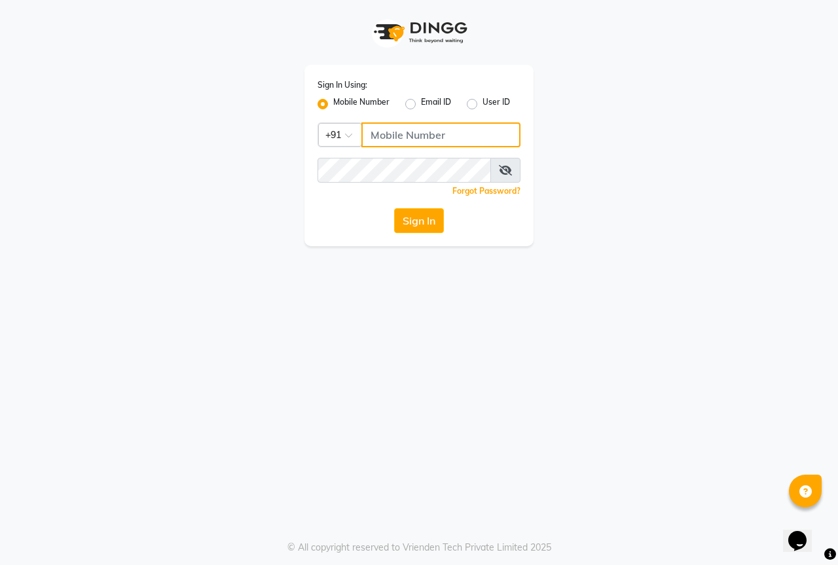
click at [421, 145] on input "Username" at bounding box center [440, 134] width 159 height 25
type input "8830807545"
click at [277, 370] on div "Sign In Using: Mobile Number Email ID User ID Country Code × [PHONE_NUMBER] Rem…" at bounding box center [419, 282] width 838 height 565
click at [390, 226] on div "Sign In" at bounding box center [419, 220] width 203 height 25
click at [398, 223] on button "Sign In" at bounding box center [419, 220] width 50 height 25
